Goal: Task Accomplishment & Management: Manage account settings

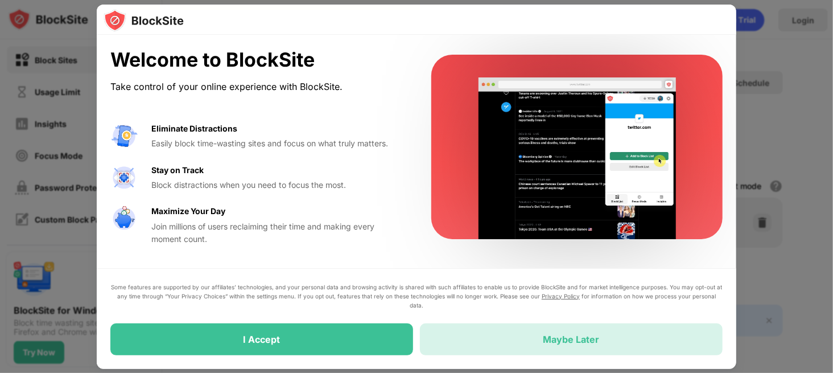
click at [454, 279] on div "Maybe Later" at bounding box center [571, 339] width 303 height 32
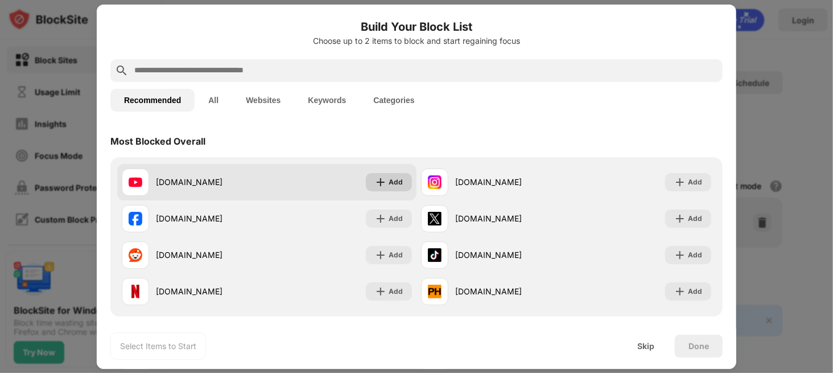
click at [380, 187] on img at bounding box center [380, 181] width 11 height 11
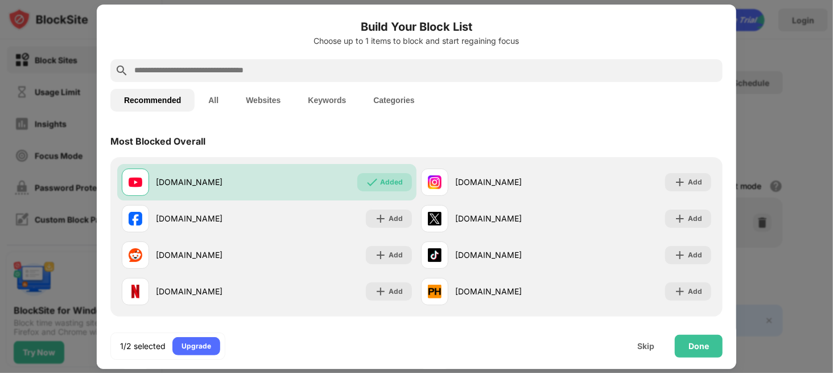
click at [250, 96] on button "Websites" at bounding box center [263, 100] width 62 height 23
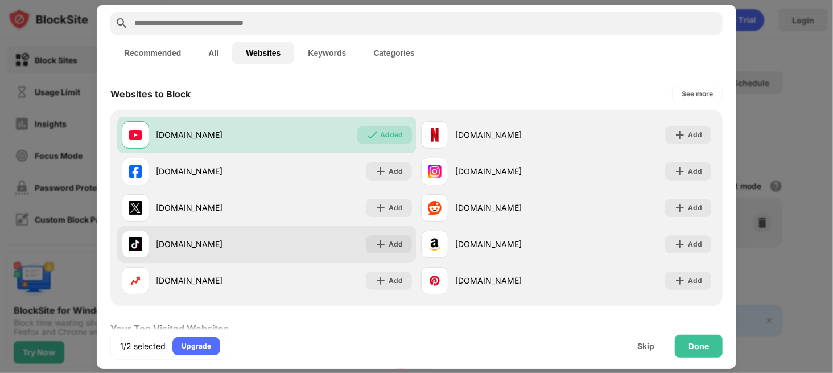
scroll to position [76, 0]
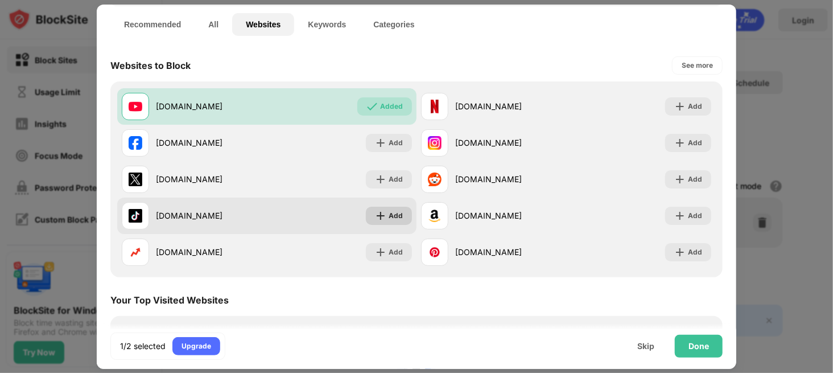
click at [375, 215] on img at bounding box center [380, 215] width 11 height 11
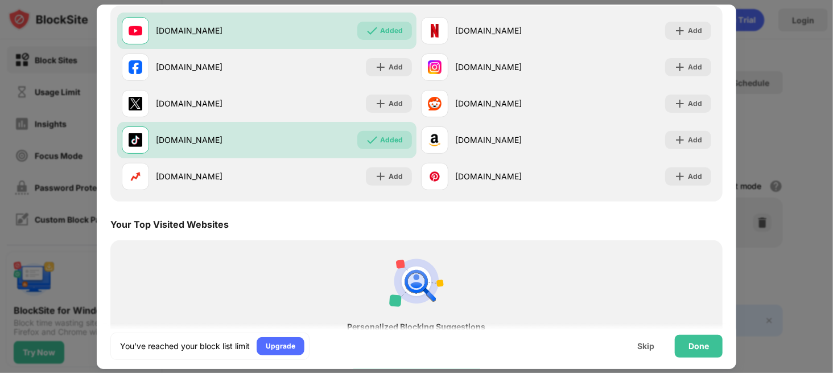
scroll to position [220, 0]
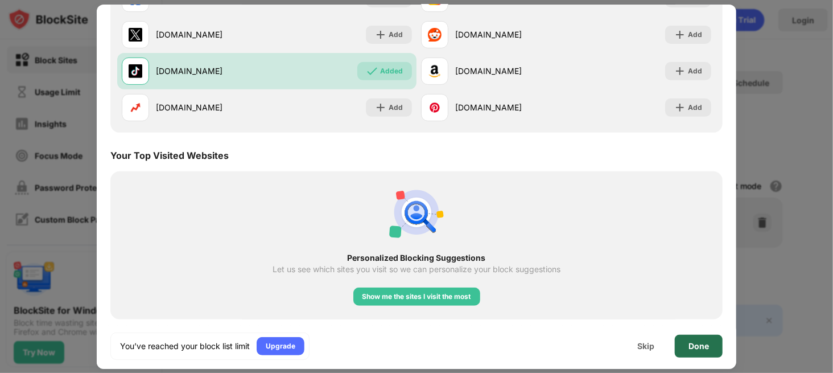
click at [624, 279] on div "Done" at bounding box center [698, 345] width 20 height 9
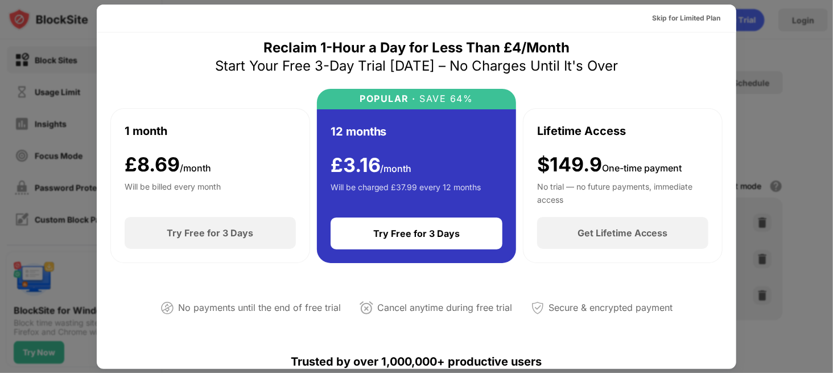
scroll to position [0, 0]
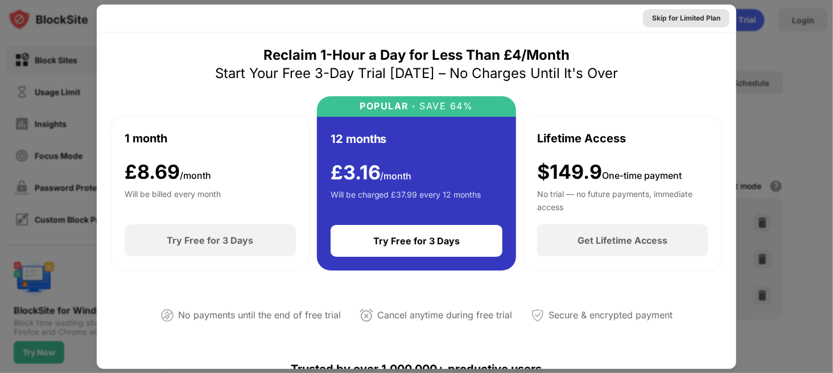
click at [624, 17] on div "Skip for Limited Plan" at bounding box center [686, 18] width 68 height 11
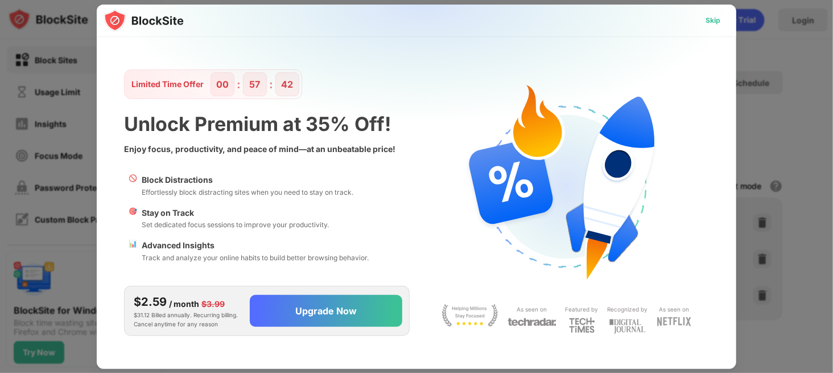
click at [624, 24] on div "Skip" at bounding box center [712, 20] width 33 height 18
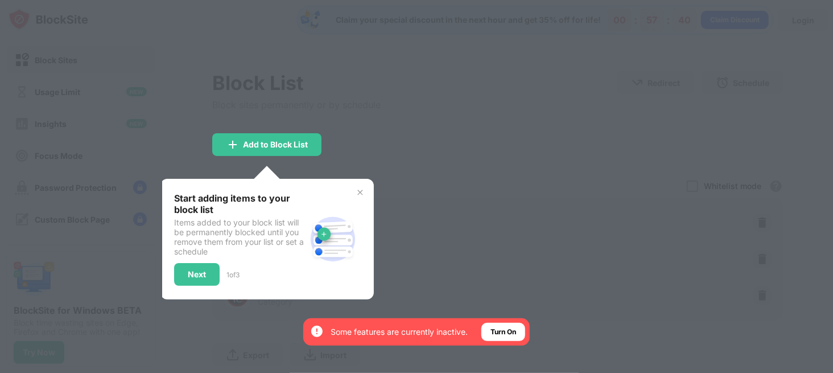
click at [209, 267] on div "Next" at bounding box center [197, 274] width 46 height 23
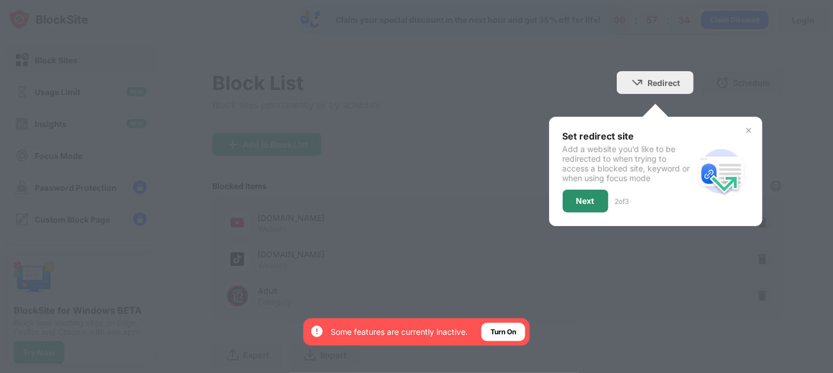
click at [576, 201] on div "Next" at bounding box center [585, 200] width 18 height 9
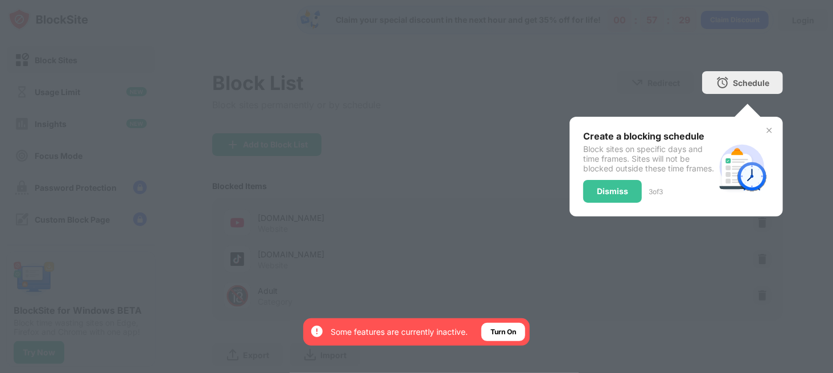
click at [597, 196] on div "Dismiss" at bounding box center [612, 191] width 31 height 9
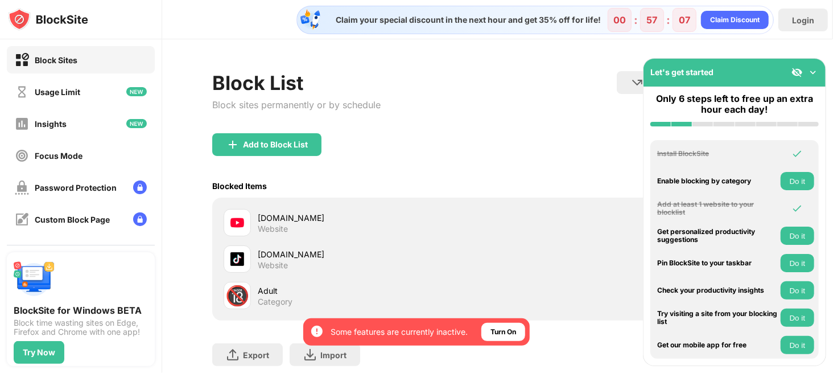
click at [624, 73] on img at bounding box center [812, 72] width 11 height 11
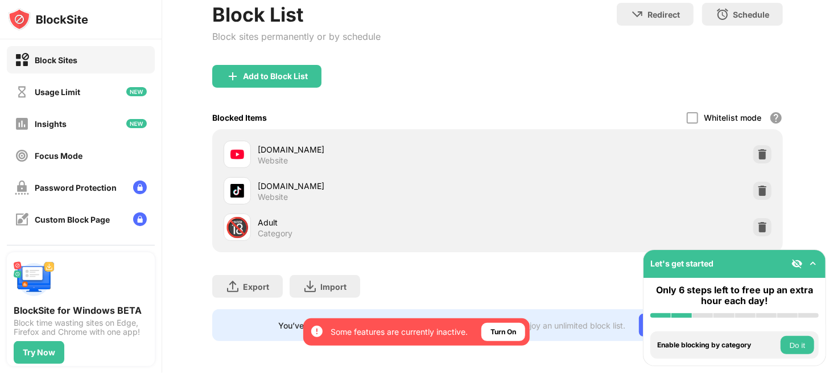
scroll to position [78, 0]
click at [624, 263] on img at bounding box center [796, 263] width 11 height 11
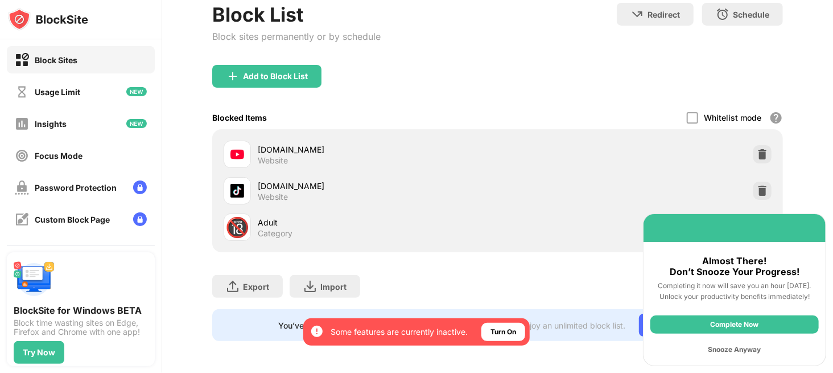
click at [624, 279] on div "Snooze Anyway" at bounding box center [734, 349] width 168 height 18
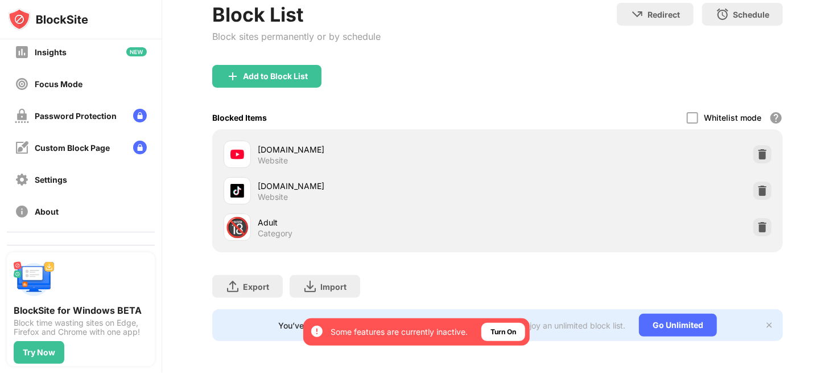
scroll to position [100, 0]
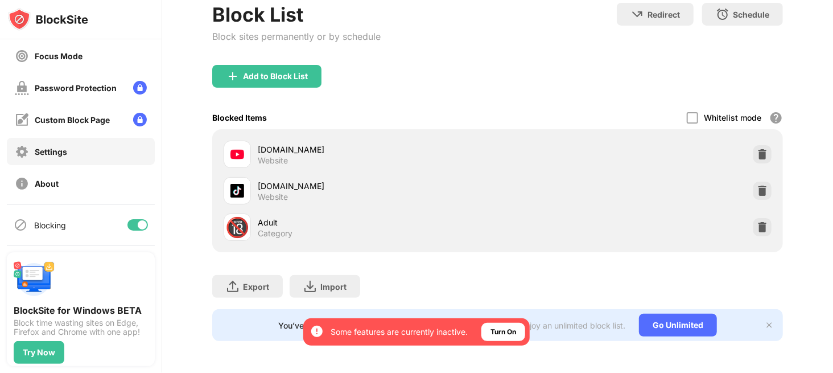
click at [105, 162] on div "Settings" at bounding box center [81, 151] width 148 height 27
